Goal: Navigation & Orientation: Find specific page/section

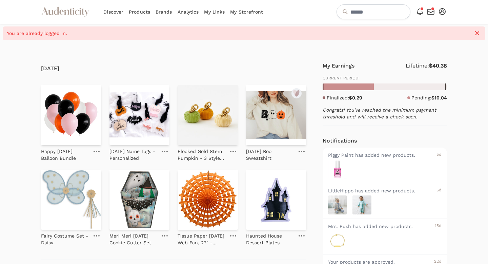
click at [243, 11] on link "My Storefront" at bounding box center [246, 12] width 33 height 24
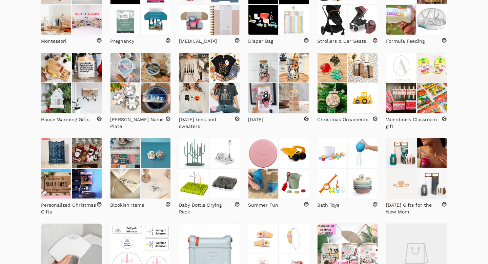
scroll to position [439, 0]
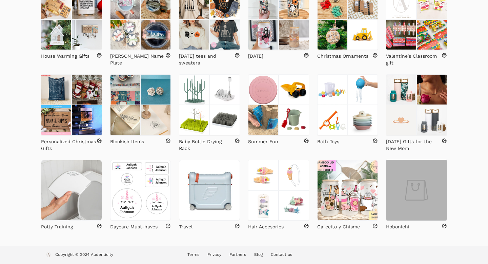
click at [433, 195] on img at bounding box center [416, 190] width 61 height 61
